Goal: Find specific page/section

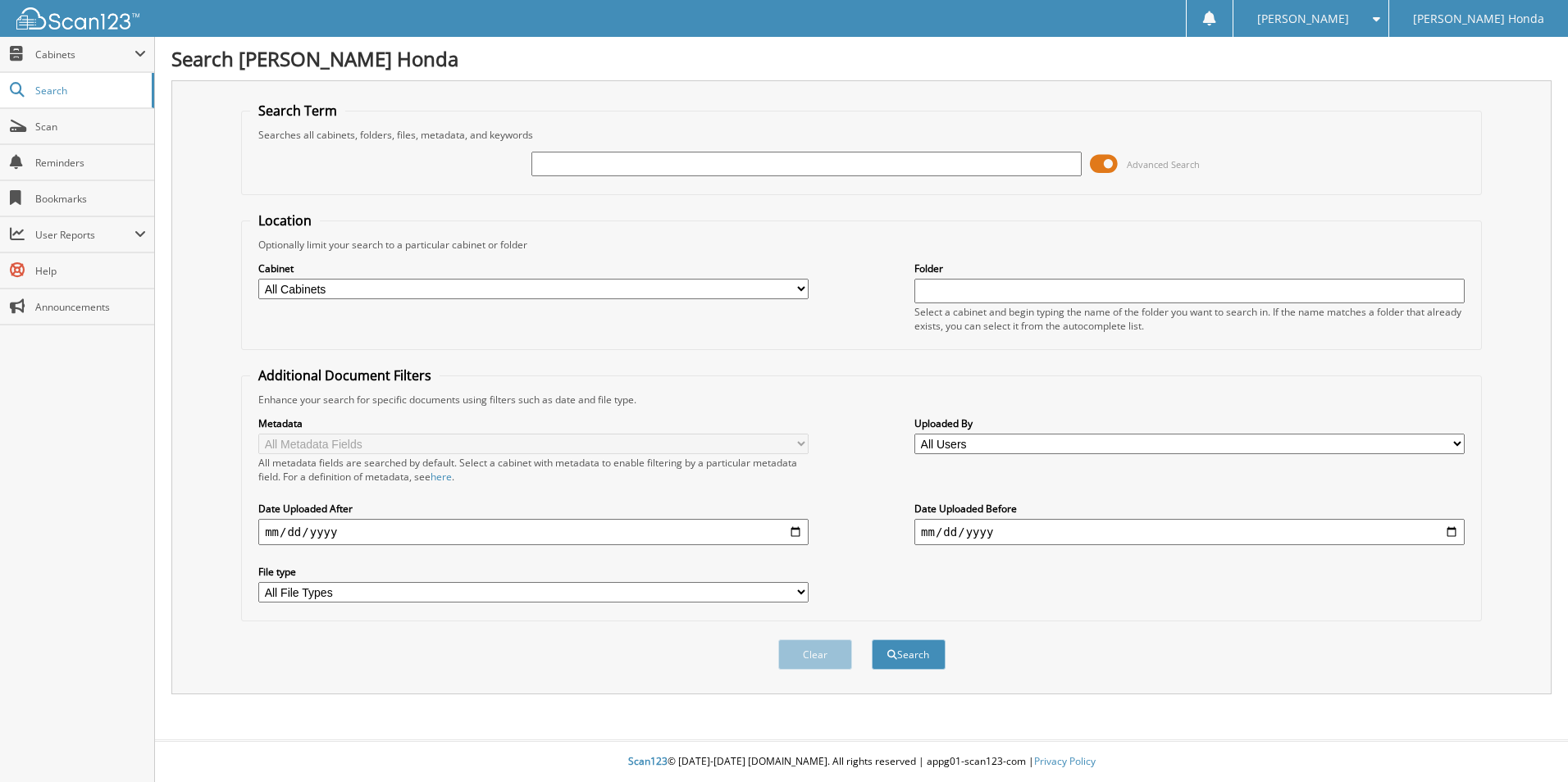
click at [1103, 167] on span at bounding box center [1104, 163] width 28 height 25
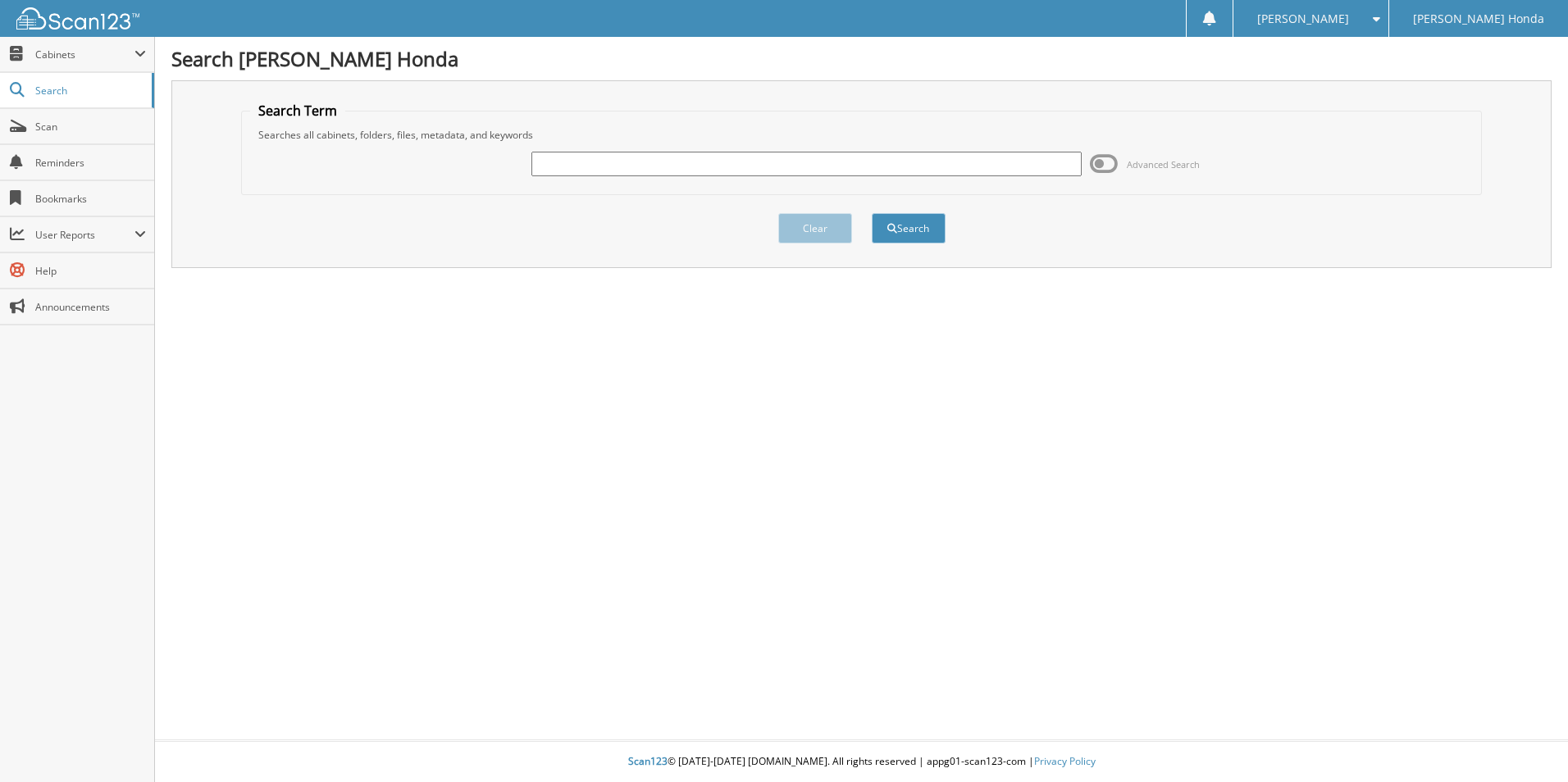
click at [721, 169] on input "text" at bounding box center [806, 163] width 551 height 25
type input "197152"
click at [872, 213] on button "Search" at bounding box center [908, 228] width 74 height 30
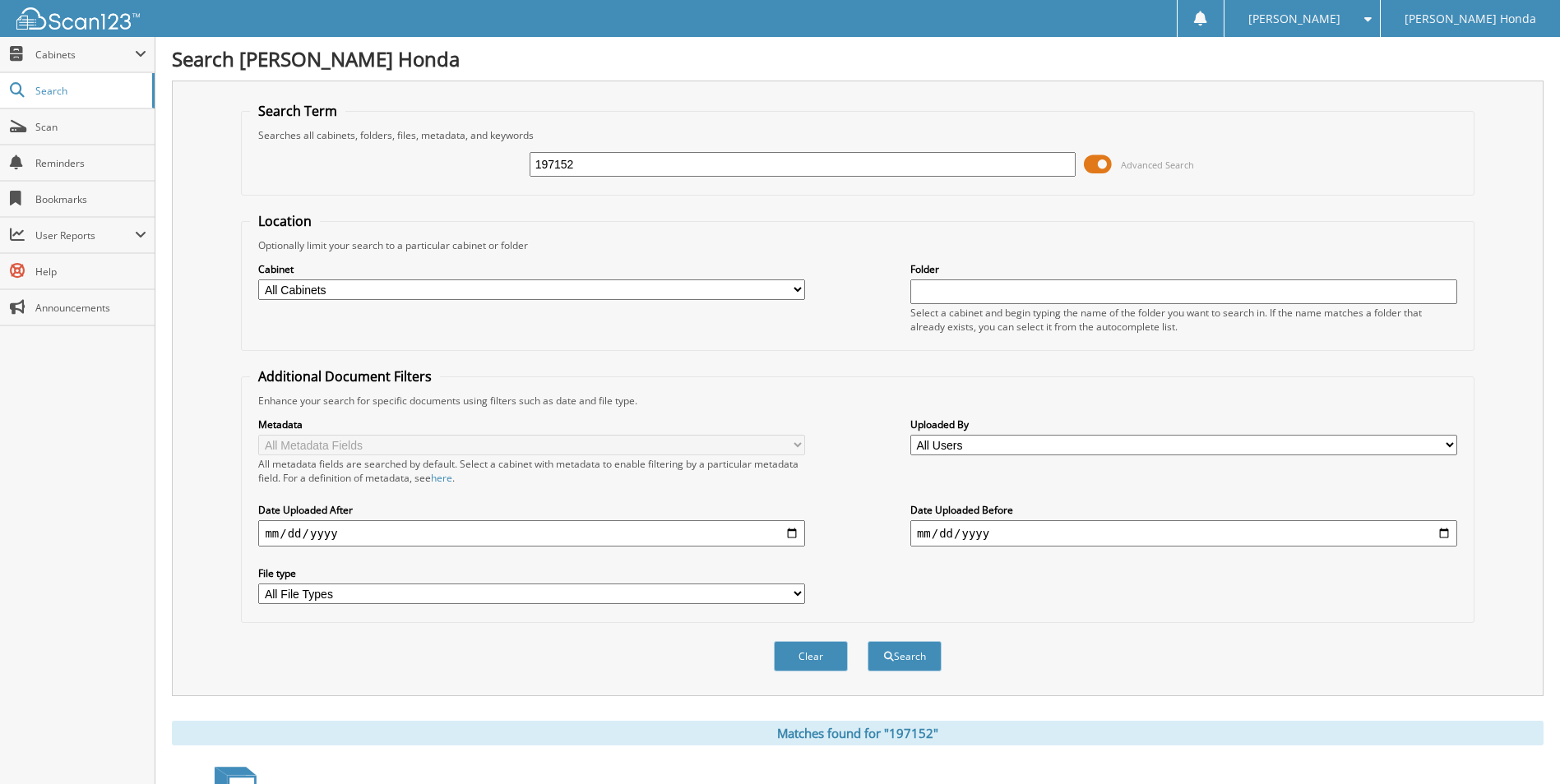
click at [1089, 160] on span at bounding box center [1097, 164] width 28 height 25
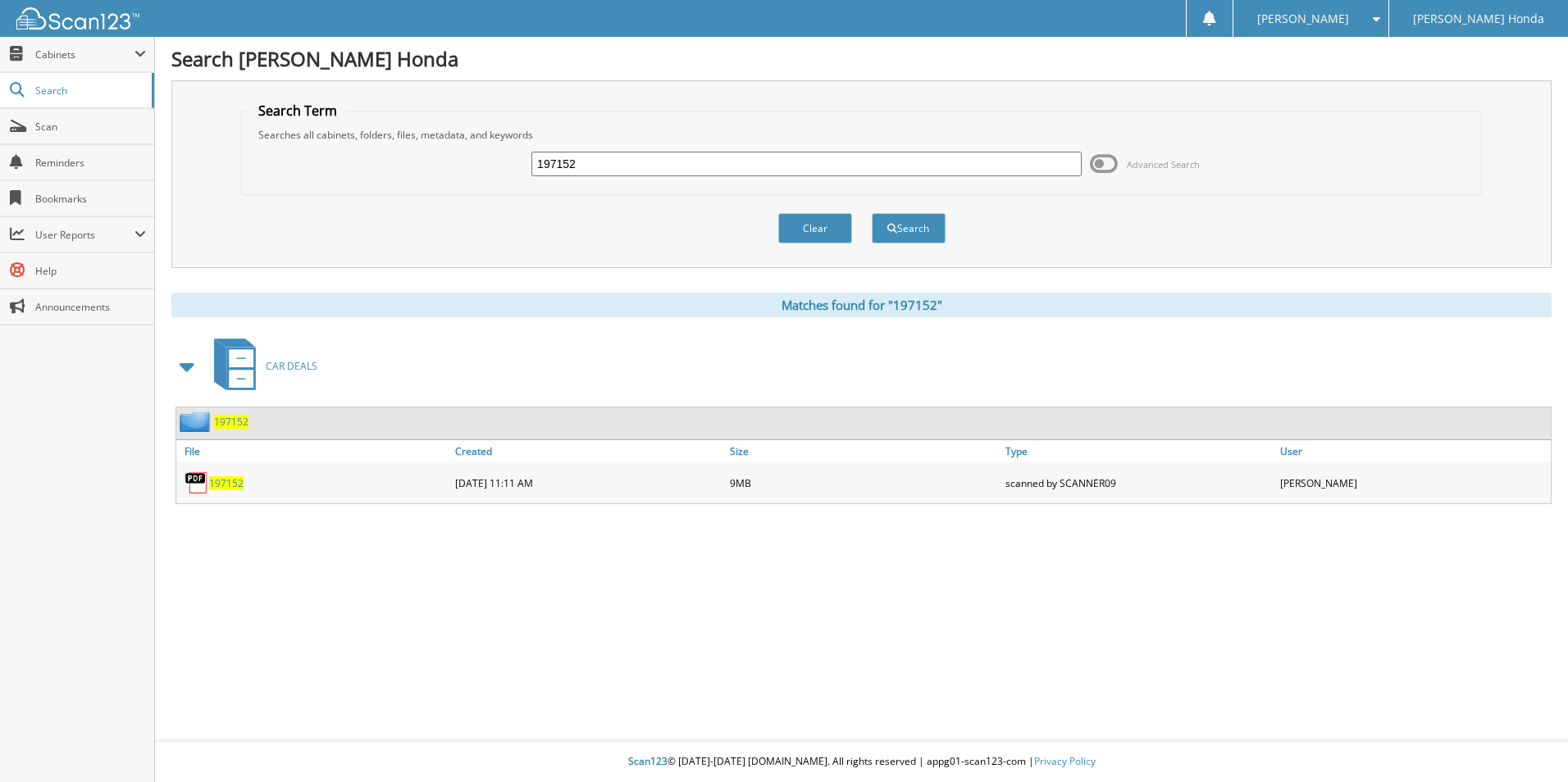
click at [219, 480] on span "197152" at bounding box center [226, 484] width 35 height 14
drag, startPoint x: 600, startPoint y: 169, endPoint x: 223, endPoint y: 161, distance: 377.1
click at [224, 161] on div "Search Term Searches all cabinets, folders, files, metadata, and keywords 19715…" at bounding box center [862, 174] width 1380 height 188
type input "222535"
click at [872, 213] on button "Search" at bounding box center [908, 228] width 74 height 30
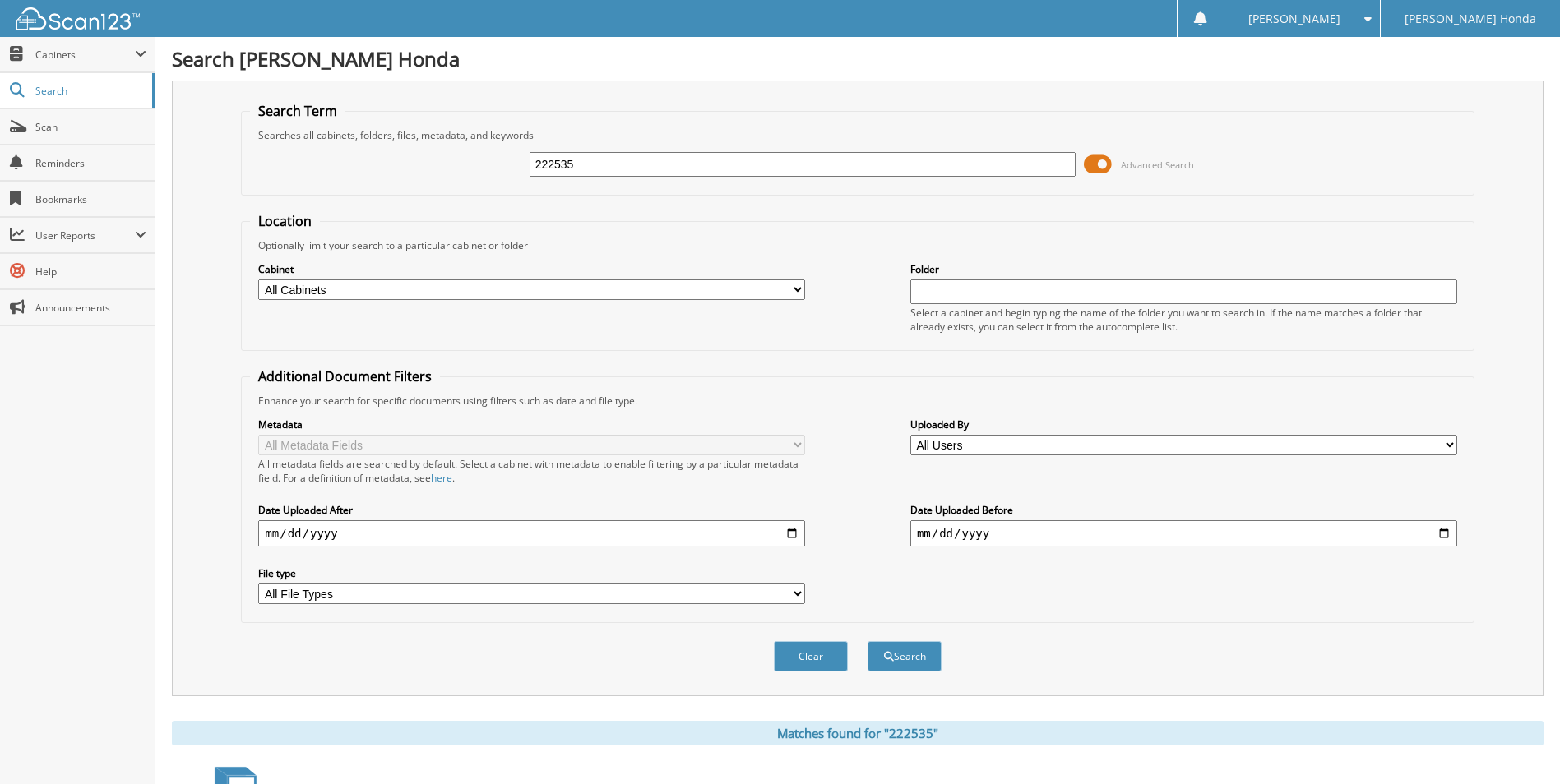
click at [1092, 165] on span at bounding box center [1097, 164] width 28 height 25
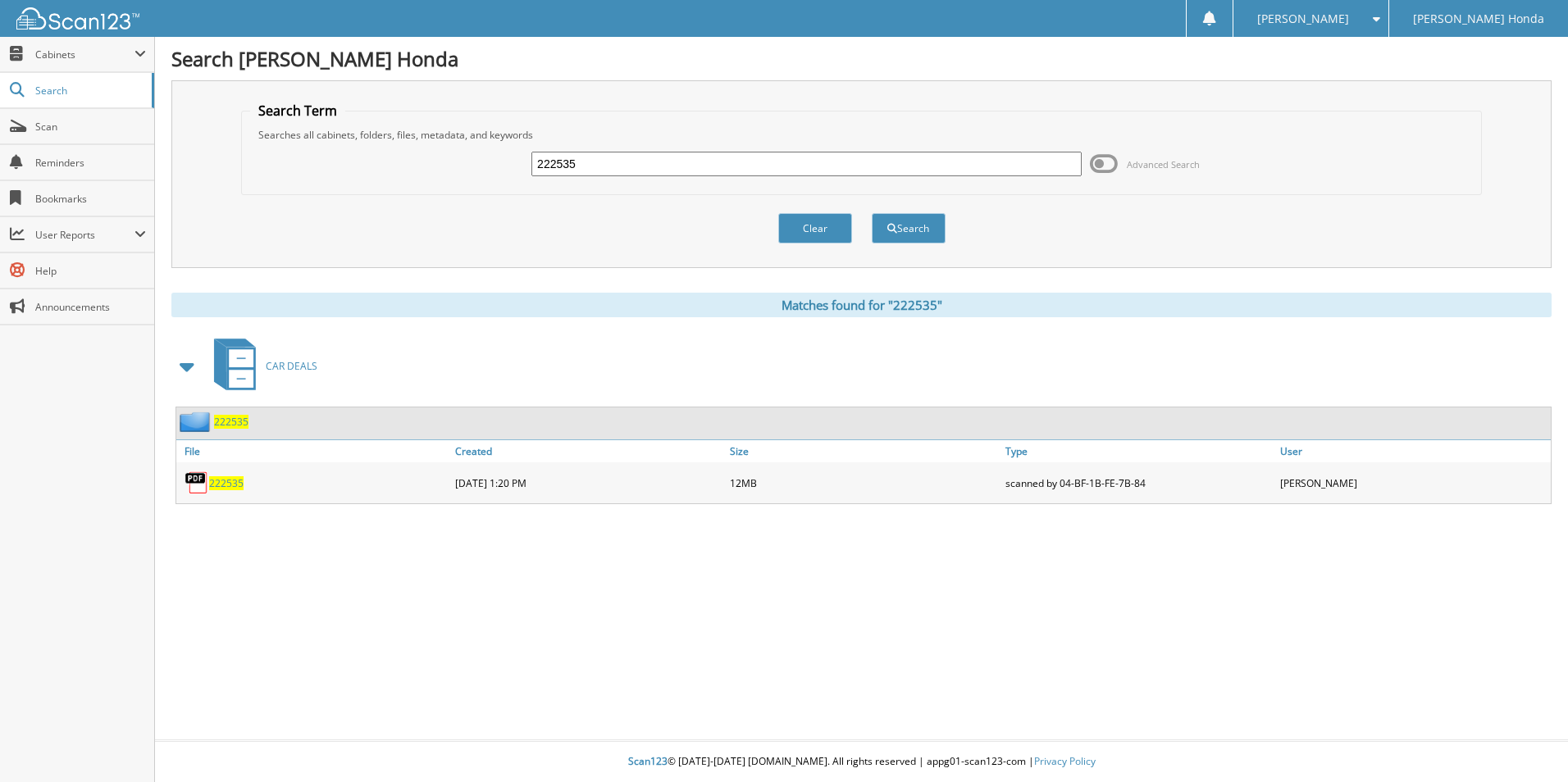
click at [248, 478] on div "222535" at bounding box center [314, 483] width 275 height 33
click at [228, 486] on span "222535" at bounding box center [226, 484] width 35 height 14
